Goal: Find specific page/section: Find specific page/section

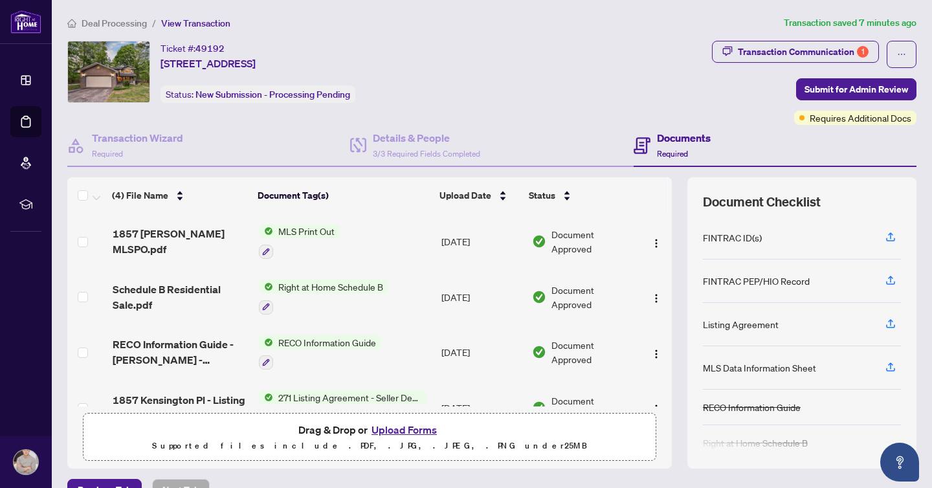
scroll to position [31, 0]
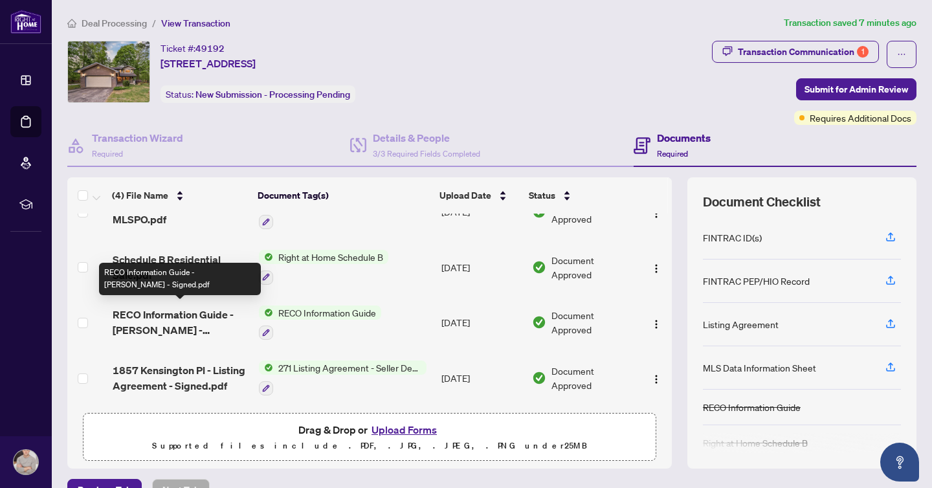
click at [186, 315] on span "RECO Information Guide - [PERSON_NAME] - Signed.pdf" at bounding box center [181, 322] width 136 height 31
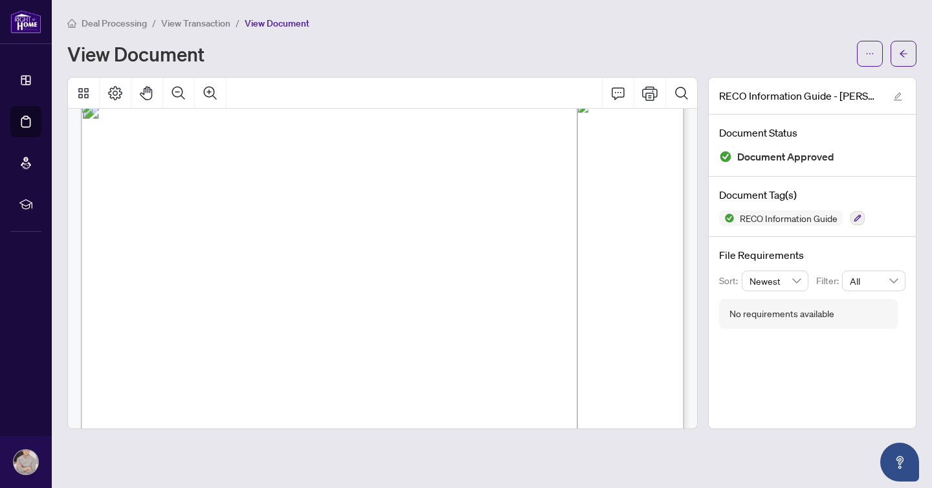
scroll to position [9623, 0]
click at [903, 49] on icon "arrow-left" at bounding box center [903, 53] width 9 height 9
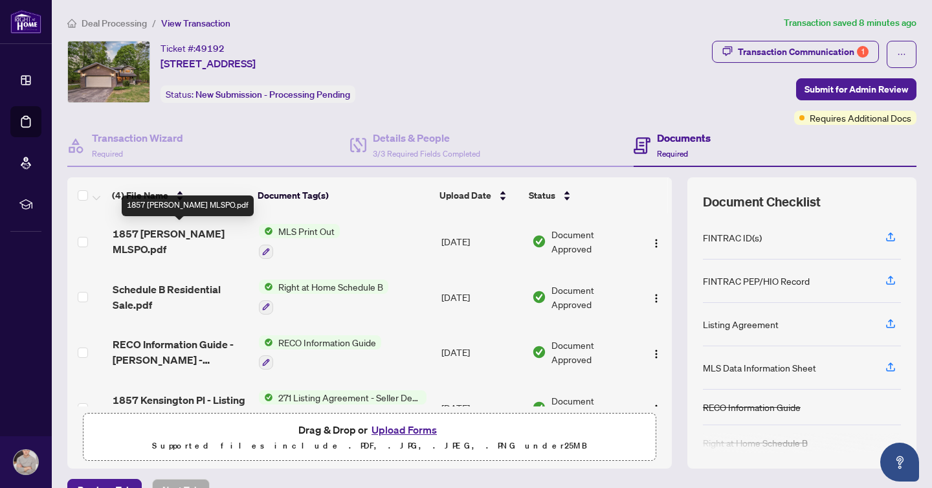
click at [195, 234] on span "1857 [PERSON_NAME] MLSPO.pdf" at bounding box center [181, 241] width 136 height 31
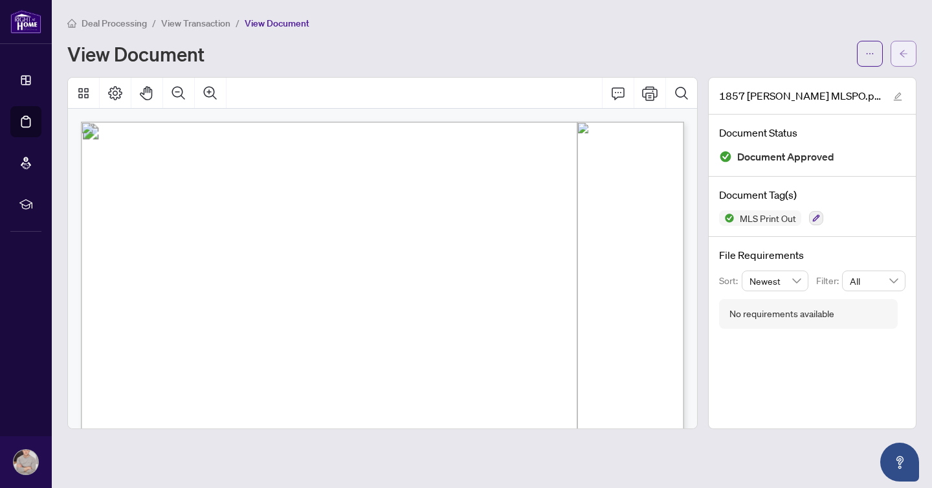
click at [913, 58] on button "button" at bounding box center [904, 54] width 26 height 26
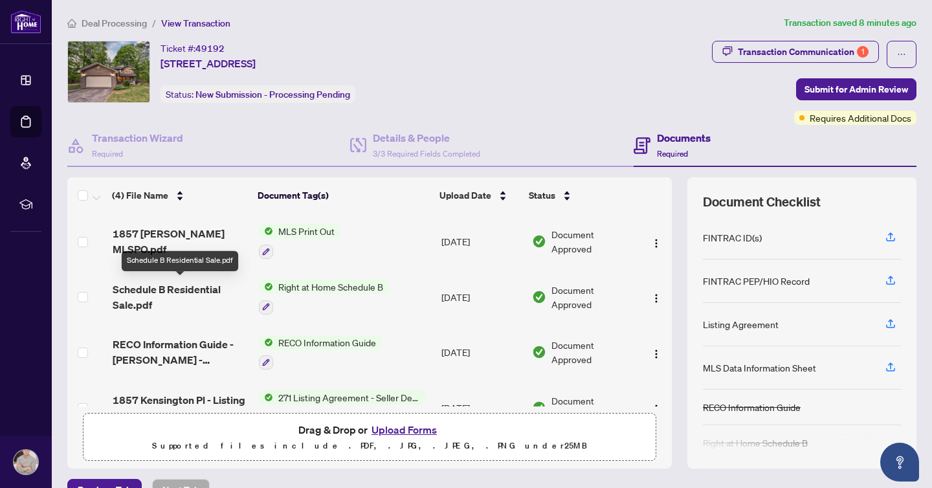
click at [217, 291] on span "Schedule B Residential Sale.pdf" at bounding box center [181, 297] width 136 height 31
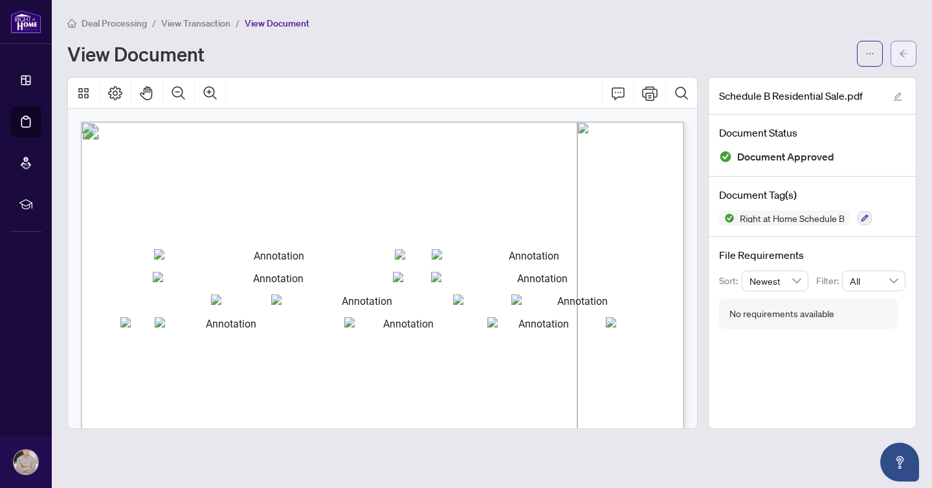
click at [906, 58] on span "button" at bounding box center [903, 53] width 9 height 21
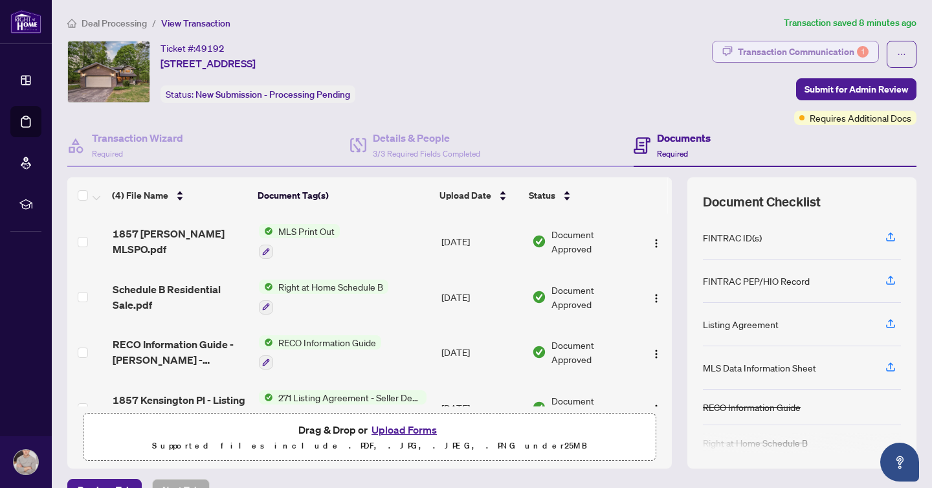
click at [777, 58] on div "Transaction Communication 1" at bounding box center [803, 51] width 131 height 21
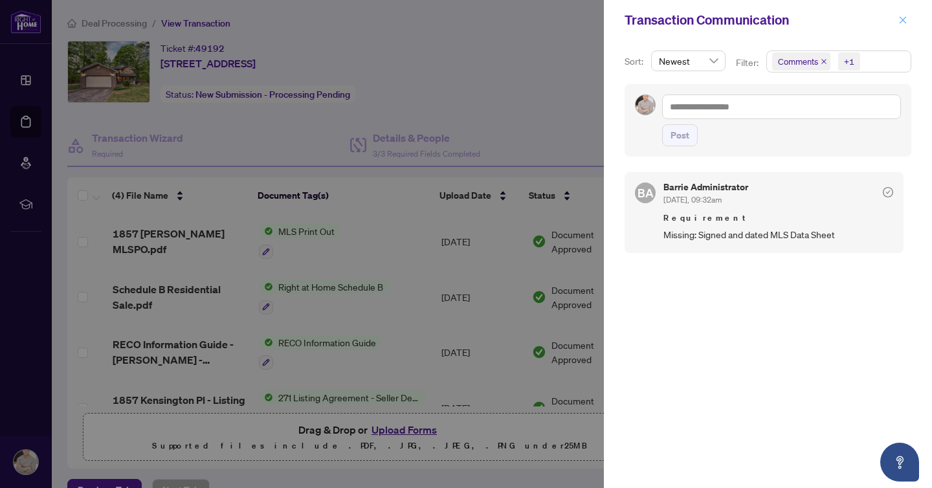
click at [903, 17] on icon "close" at bounding box center [903, 20] width 9 height 9
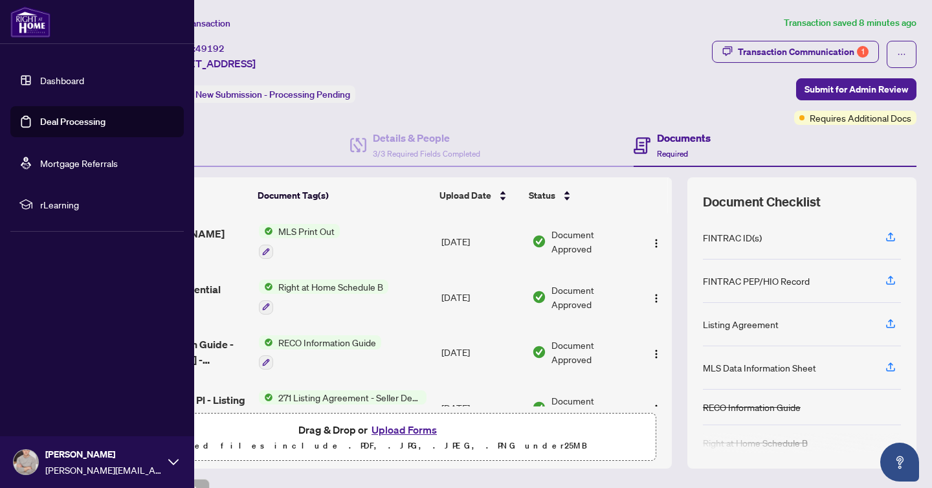
click at [39, 27] on img at bounding box center [30, 21] width 40 height 31
